Goal: Find specific page/section: Find specific page/section

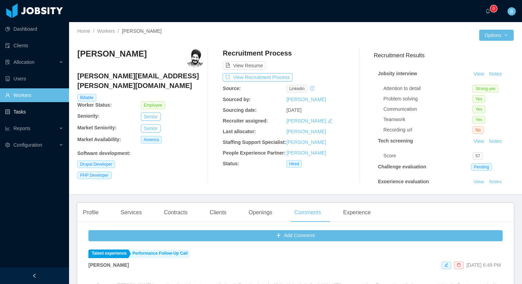
scroll to position [167, 0]
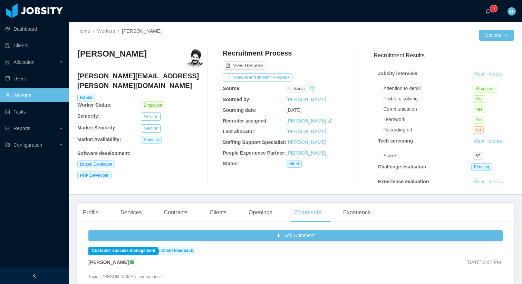
click at [32, 99] on link "Workers" at bounding box center [34, 95] width 58 height 14
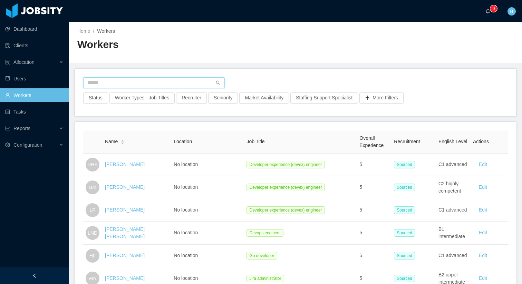
click at [145, 79] on input "text" at bounding box center [153, 82] width 141 height 11
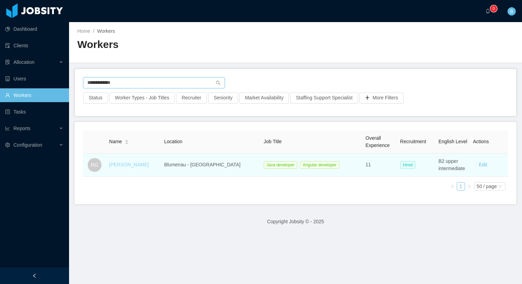
type input "**********"
click at [137, 166] on link "[PERSON_NAME]" at bounding box center [129, 165] width 40 height 6
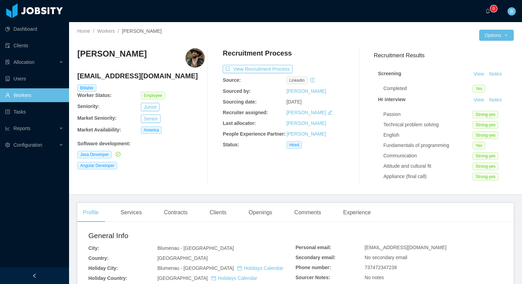
scroll to position [4, 0]
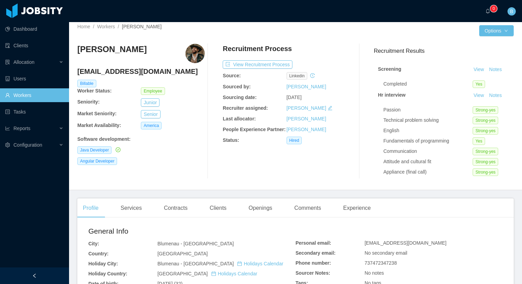
click at [189, 54] on img at bounding box center [194, 53] width 19 height 19
click at [303, 210] on div "Comments" at bounding box center [308, 207] width 38 height 19
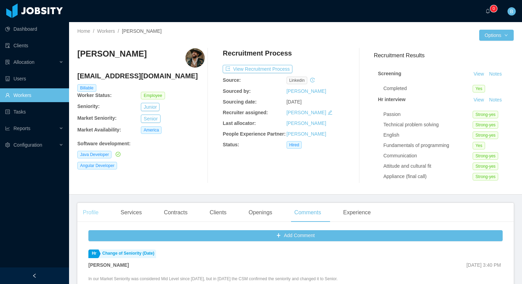
click at [90, 213] on div "Profile" at bounding box center [90, 212] width 27 height 19
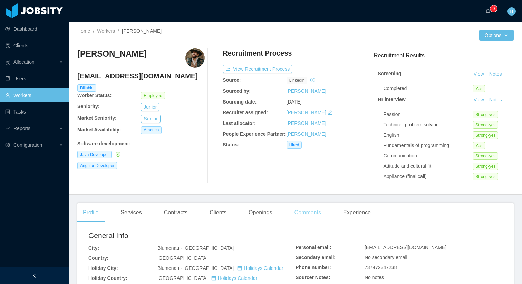
click at [314, 215] on div "Comments" at bounding box center [308, 212] width 38 height 19
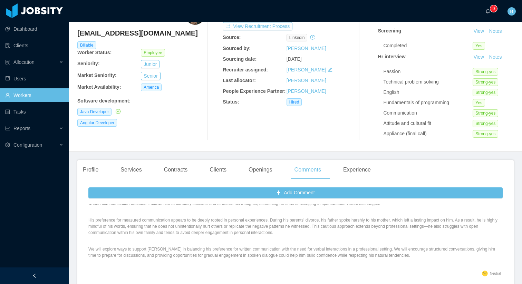
scroll to position [362, 0]
